Goal: Information Seeking & Learning: Find specific fact

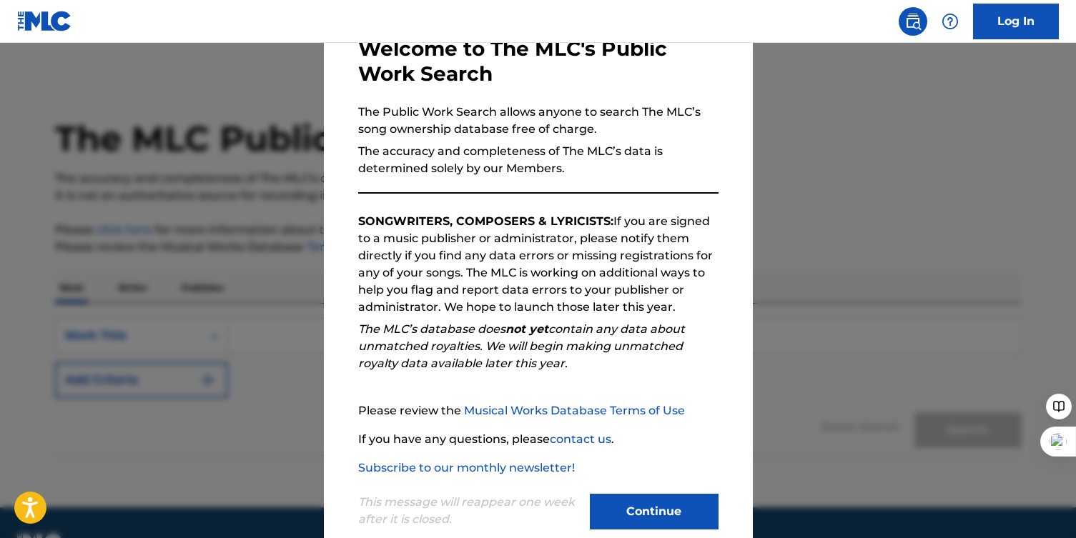
scroll to position [116, 0]
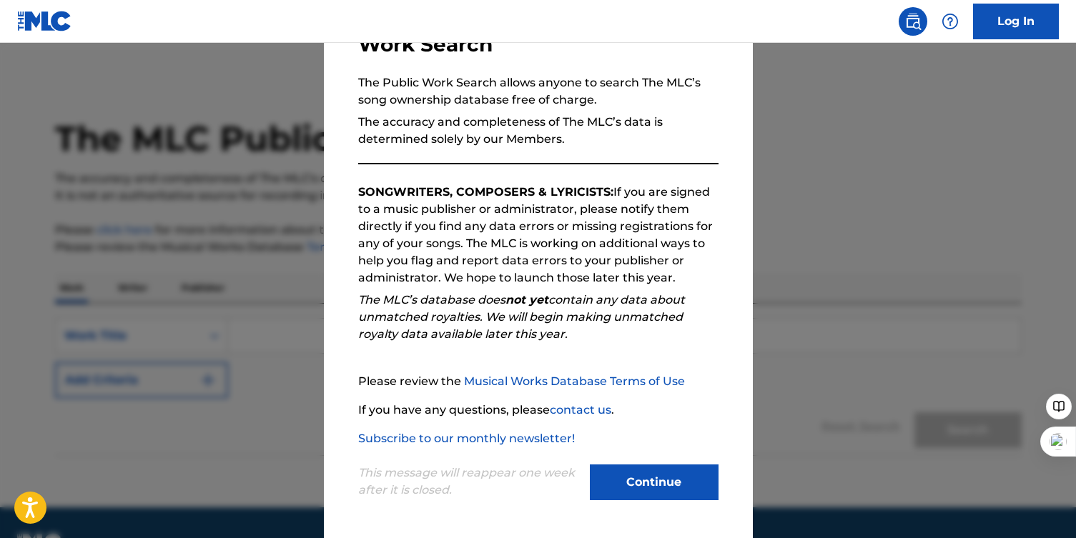
click at [656, 505] on div "Welcome to The MLC's Public Work Search The Public Work Search allows anyone to…" at bounding box center [538, 255] width 429 height 565
click at [658, 501] on div "Continue" at bounding box center [654, 484] width 129 height 39
click at [630, 479] on button "Continue" at bounding box center [654, 483] width 129 height 36
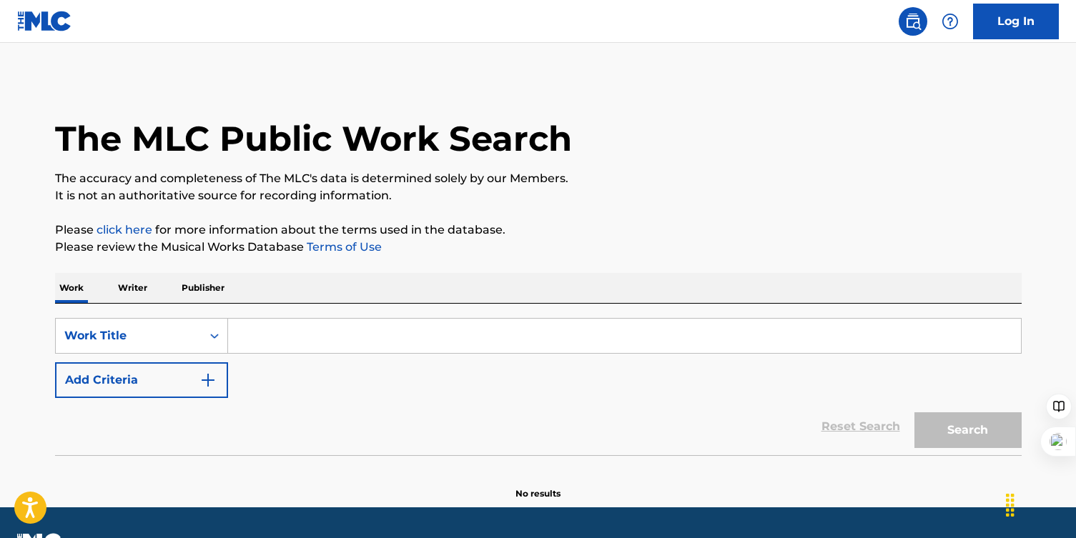
drag, startPoint x: 540, startPoint y: 326, endPoint x: 550, endPoint y: 323, distance: 10.4
click at [540, 324] on input "Search Form" at bounding box center [624, 336] width 793 height 34
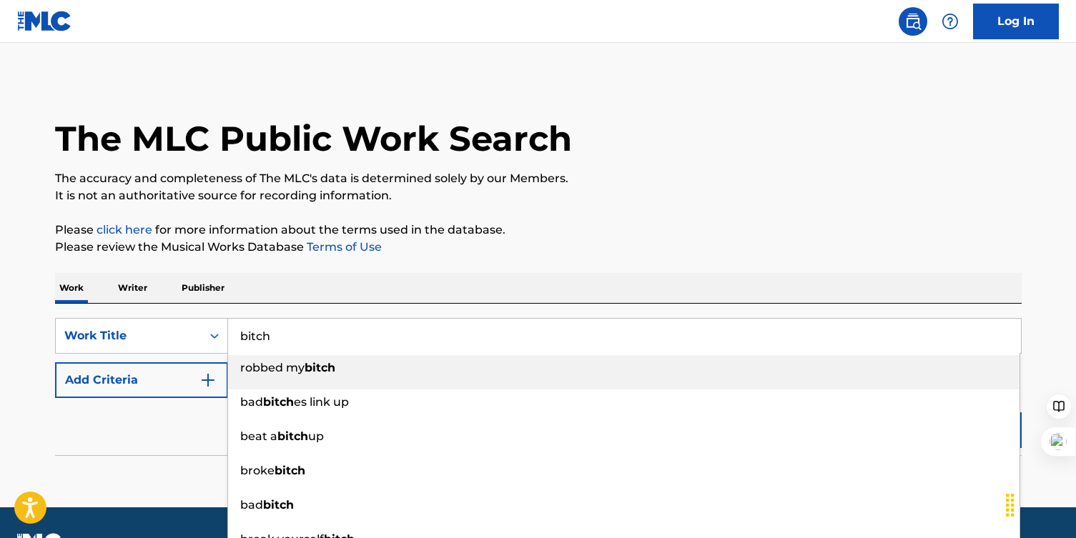
type input "bitch"
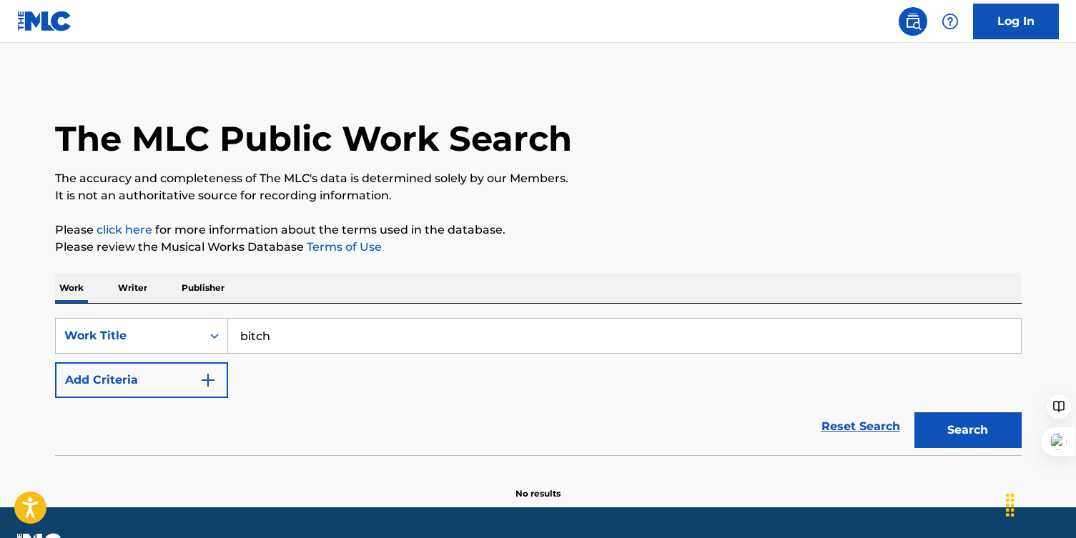
click at [623, 176] on p "The accuracy and completeness of The MLC's data is determined solely by our Mem…" at bounding box center [538, 178] width 966 height 17
click at [161, 392] on button "Add Criteria" at bounding box center [141, 380] width 173 height 36
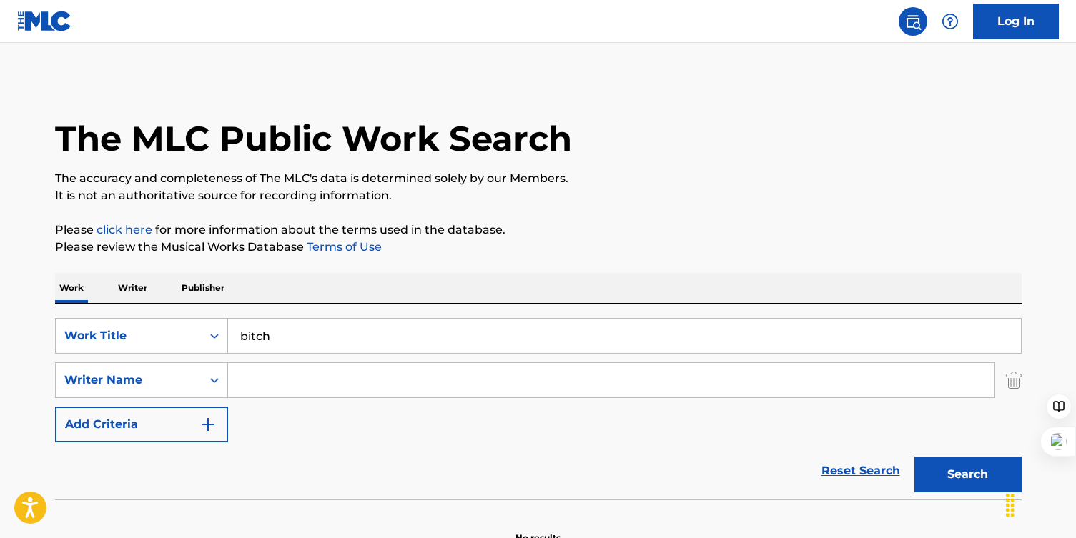
drag, startPoint x: 161, startPoint y: 392, endPoint x: 308, endPoint y: 390, distance: 147.2
click at [308, 390] on input "Search Form" at bounding box center [611, 380] width 766 height 34
type input "[PERSON_NAME]"
click at [955, 473] on button "Search" at bounding box center [967, 475] width 107 height 36
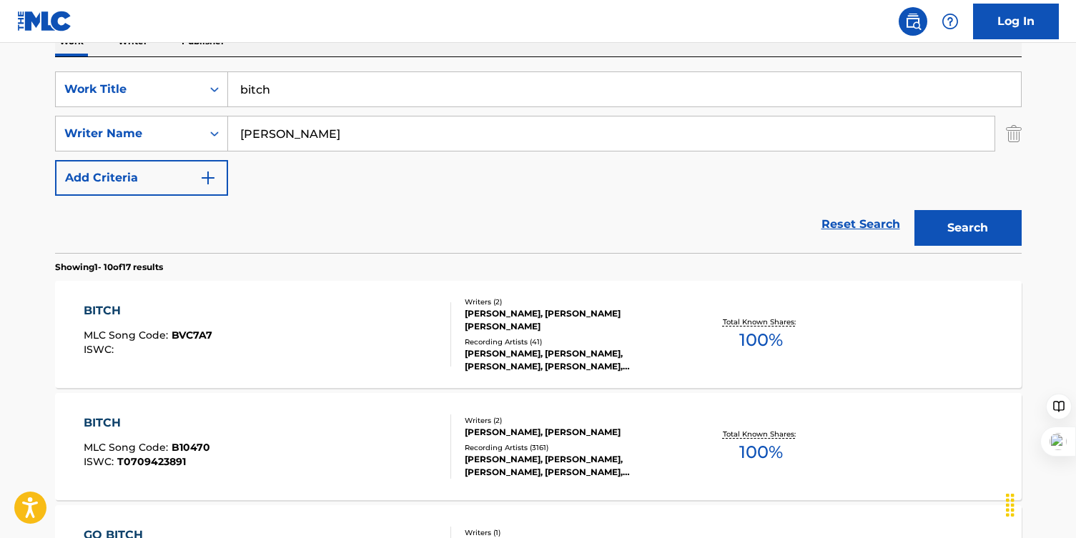
scroll to position [259, 0]
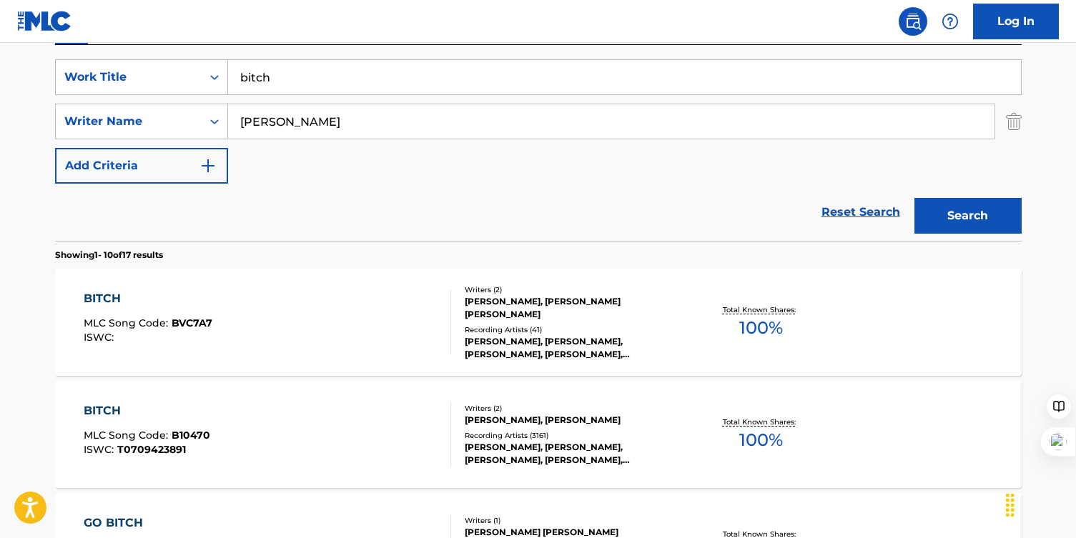
click at [412, 312] on div "BITCH MLC Song Code : BVC7A7 ISWC :" at bounding box center [267, 322] width 367 height 64
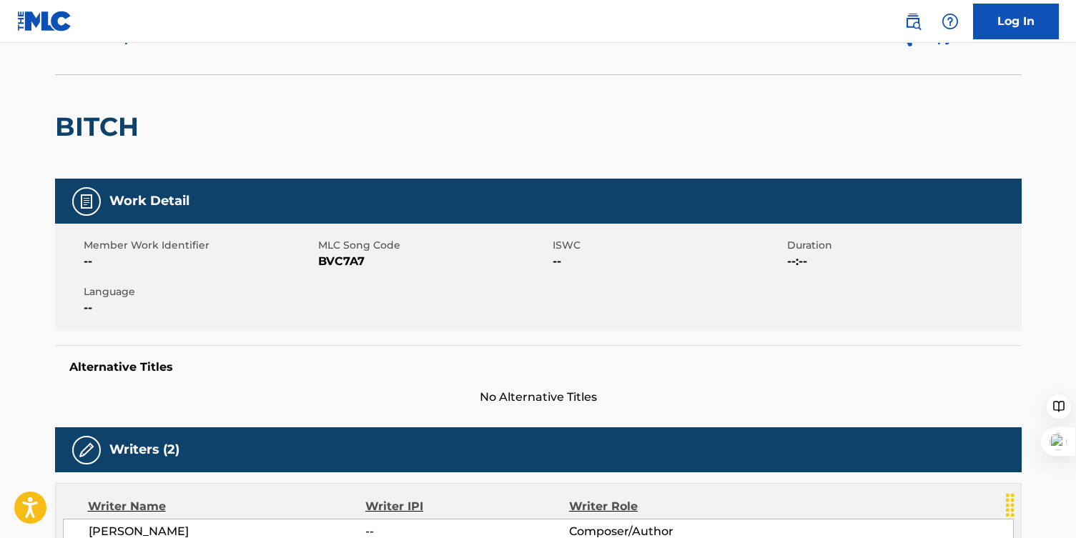
scroll to position [365, 0]
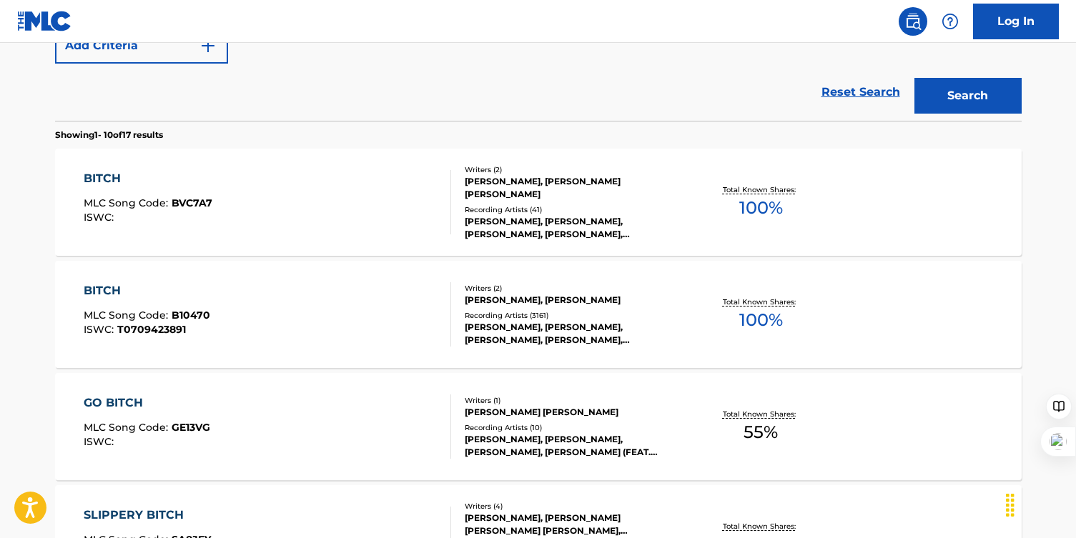
scroll to position [379, 0]
click at [619, 332] on div "[PERSON_NAME], [PERSON_NAME], [PERSON_NAME], [PERSON_NAME], [PERSON_NAME]" at bounding box center [573, 333] width 216 height 26
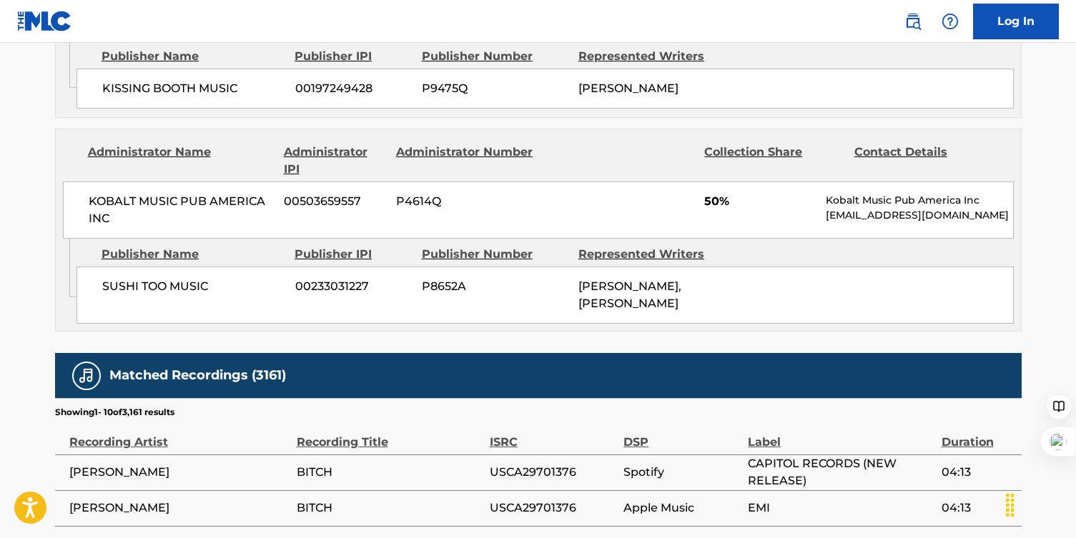
scroll to position [555, 0]
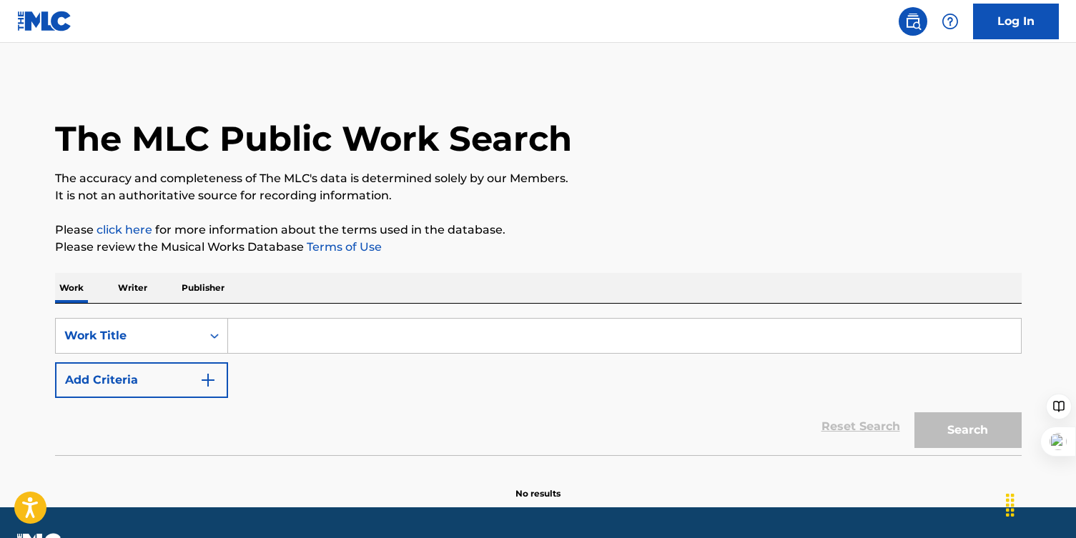
click at [281, 340] on input "Search Form" at bounding box center [624, 336] width 793 height 34
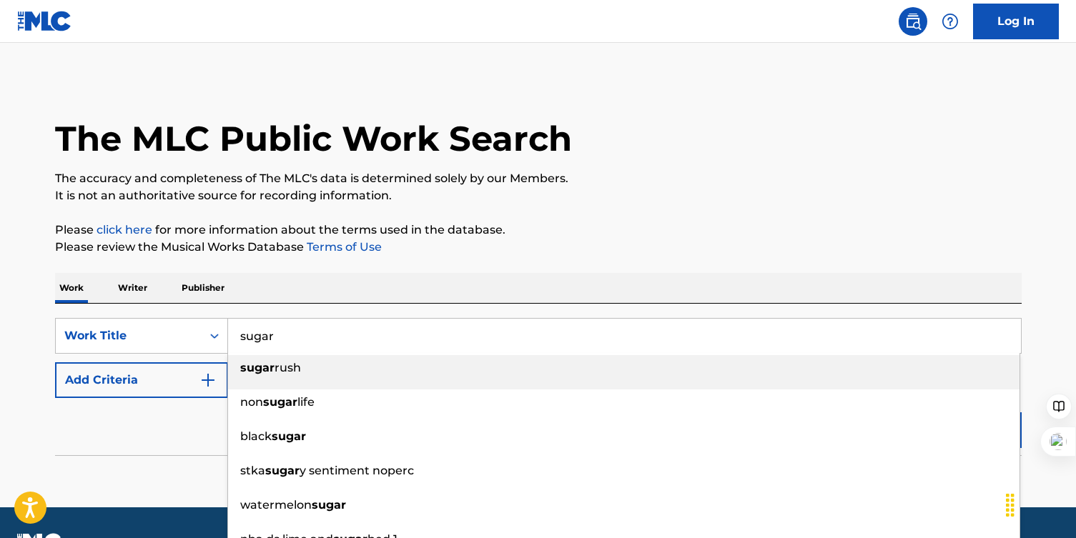
type input "sugar"
click at [677, 235] on p "Please click here for more information about the terms used in the database." at bounding box center [538, 230] width 966 height 17
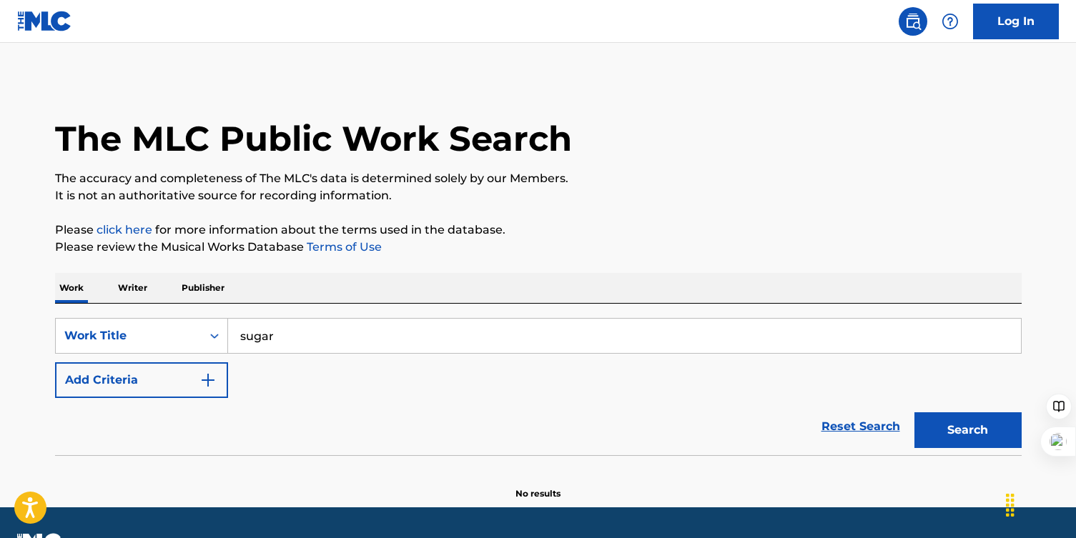
click at [177, 393] on button "Add Criteria" at bounding box center [141, 380] width 173 height 36
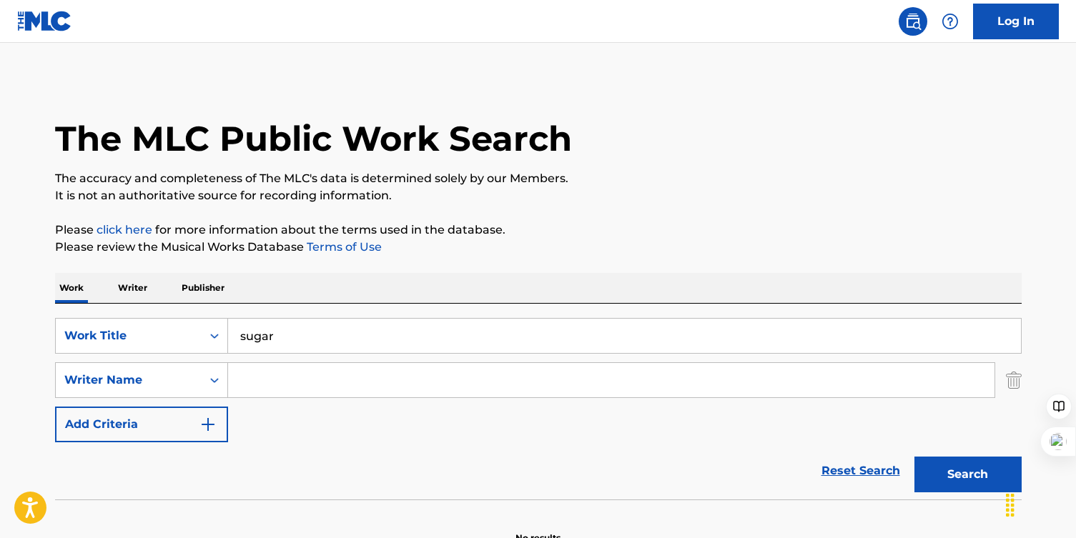
drag, startPoint x: 399, startPoint y: 393, endPoint x: 404, endPoint y: 386, distance: 8.7
click at [404, 386] on input "Search Form" at bounding box center [611, 380] width 766 height 34
type input "levin"
click at [914, 457] on button "Search" at bounding box center [967, 475] width 107 height 36
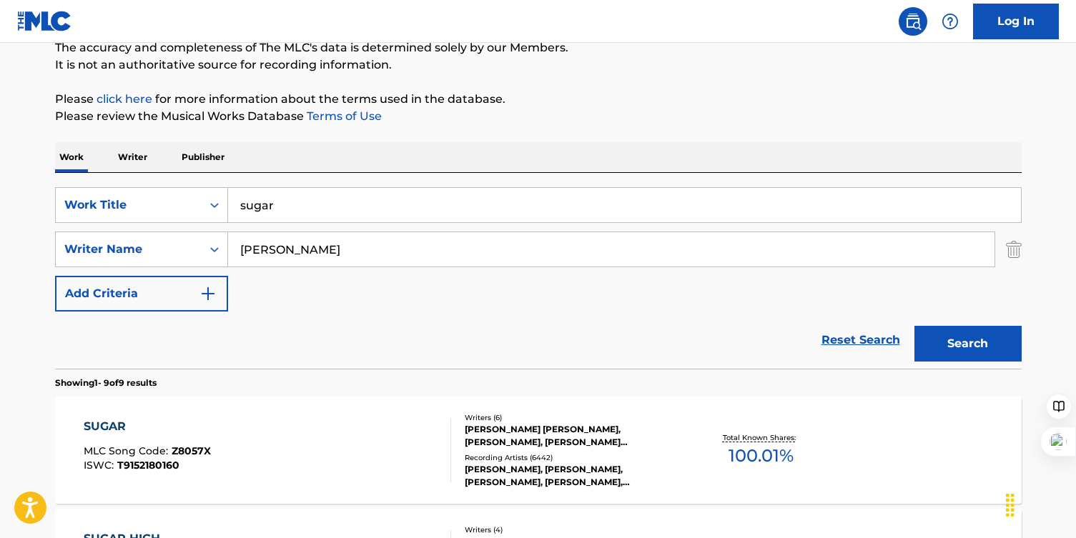
scroll to position [131, 0]
click at [574, 438] on div "ADAM NOAH LEVINE, LUKASZ GOTTWALD, JACOB KASHER HINDLIN, HENRY RUSSELL WALTER, …" at bounding box center [573, 435] width 216 height 26
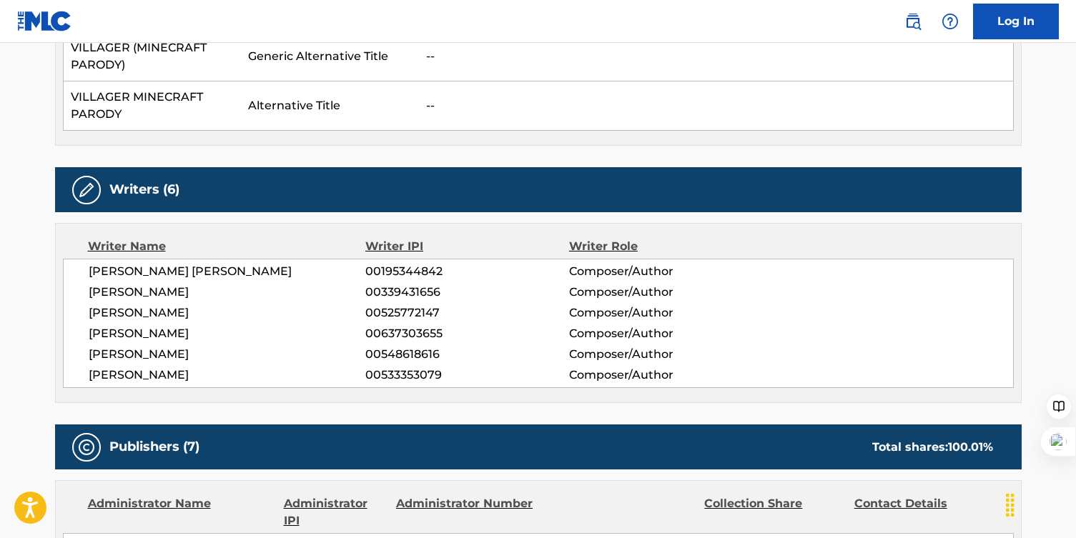
scroll to position [433, 0]
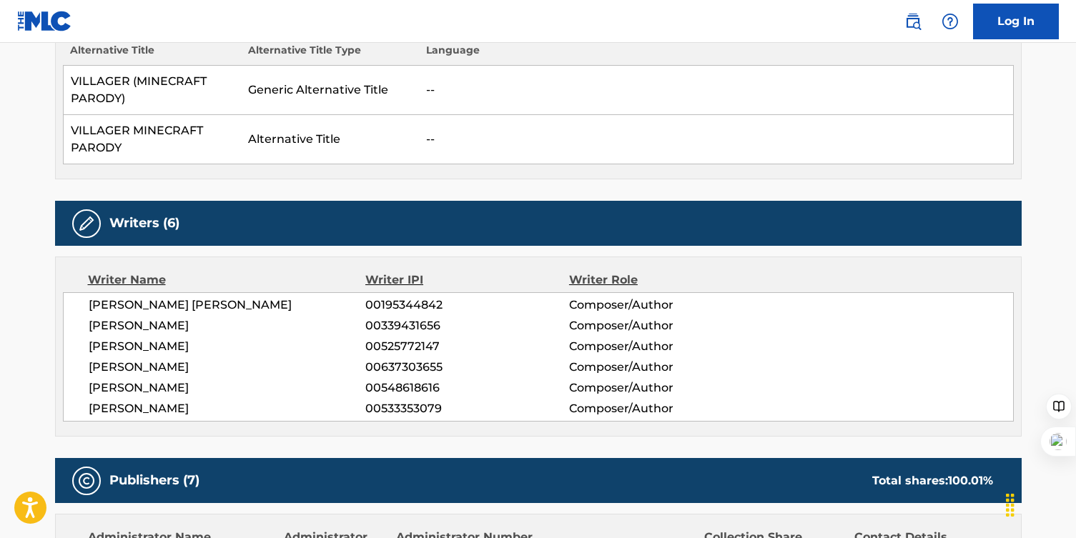
click at [399, 269] on div "Writer Name Writer IPI Writer Role ADAM NOAH LEVINE 00195344842 Composer/Author…" at bounding box center [538, 347] width 966 height 180
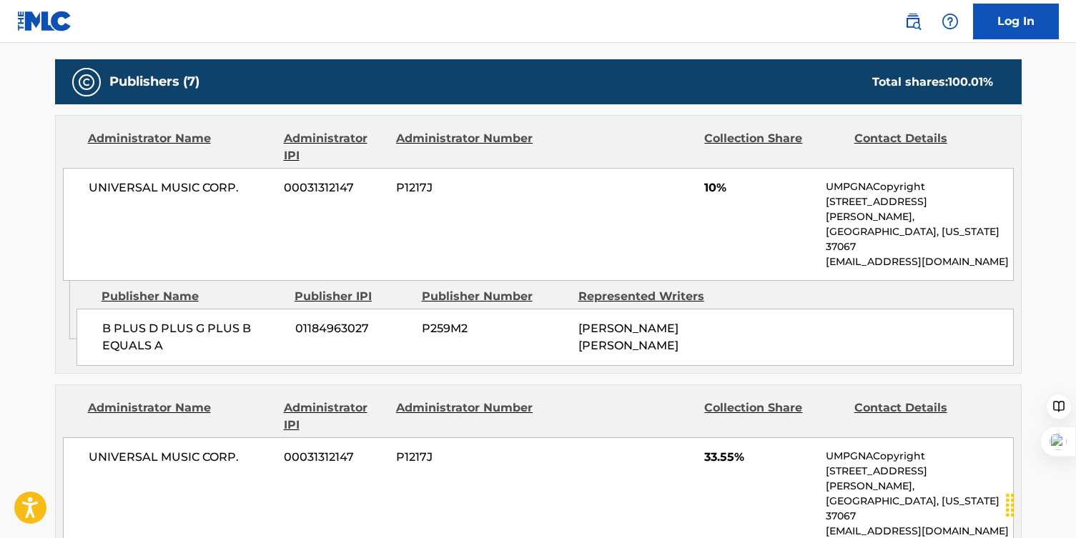
scroll to position [835, 0]
